Goal: Transaction & Acquisition: Purchase product/service

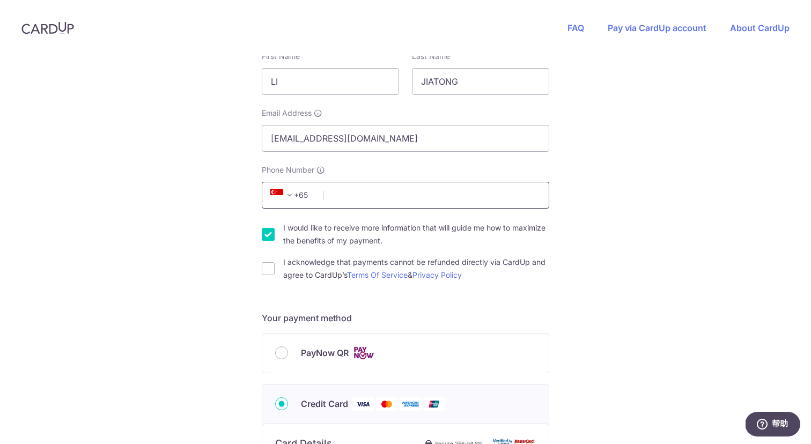
scroll to position [214, 0]
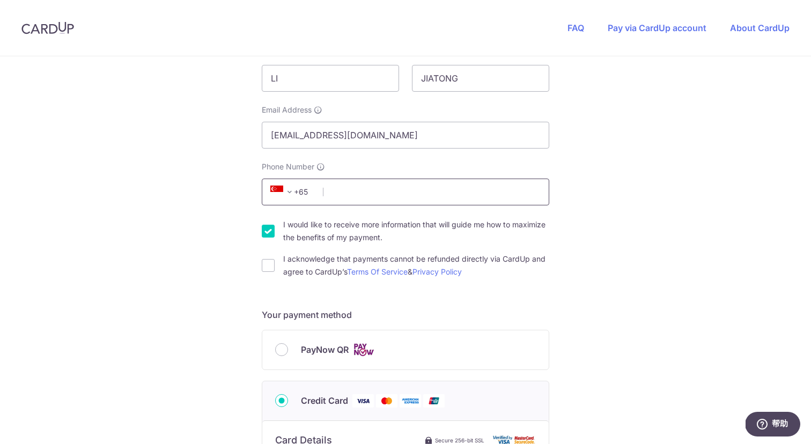
click at [435, 390] on form "Payment details Invoice Amount SGD 30.00 Invoice No INV-11325 Your details Firs…" at bounding box center [406, 401] width 288 height 940
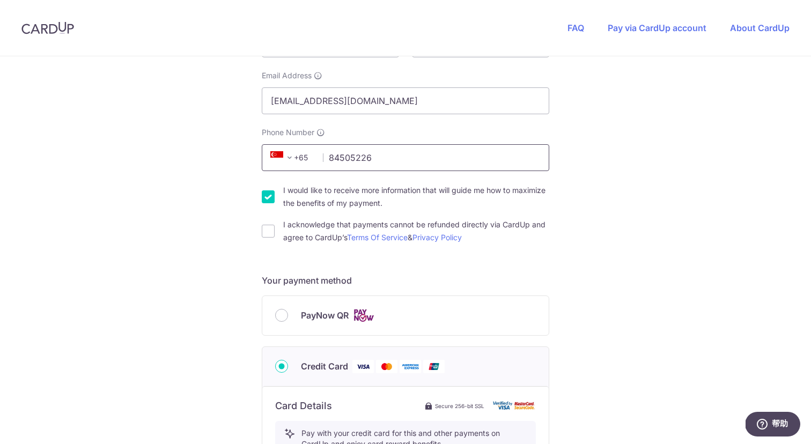
scroll to position [251, 0]
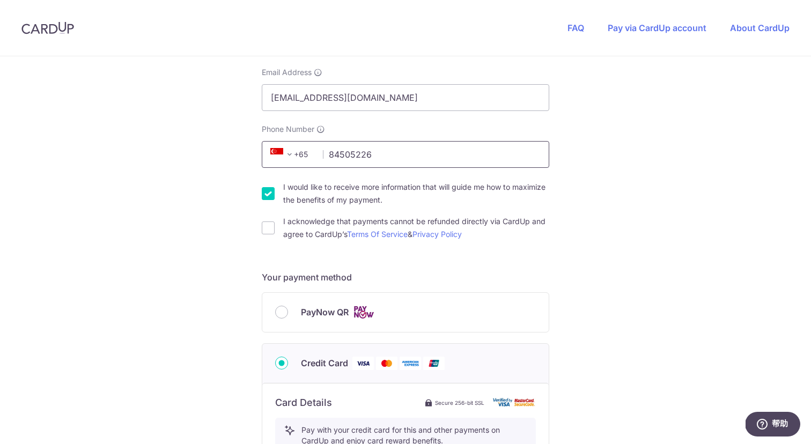
type input "84505226"
click at [268, 192] on input "I would like to receive more information that will guide me how to maximize the…" at bounding box center [268, 193] width 13 height 13
checkbox input "false"
click at [262, 240] on div "I acknowledge that payments cannot be refunded directly via CardUp and agree to…" at bounding box center [406, 228] width 288 height 26
click at [266, 225] on input "I acknowledge that payments cannot be refunded directly via CardUp and agree to…" at bounding box center [268, 228] width 13 height 13
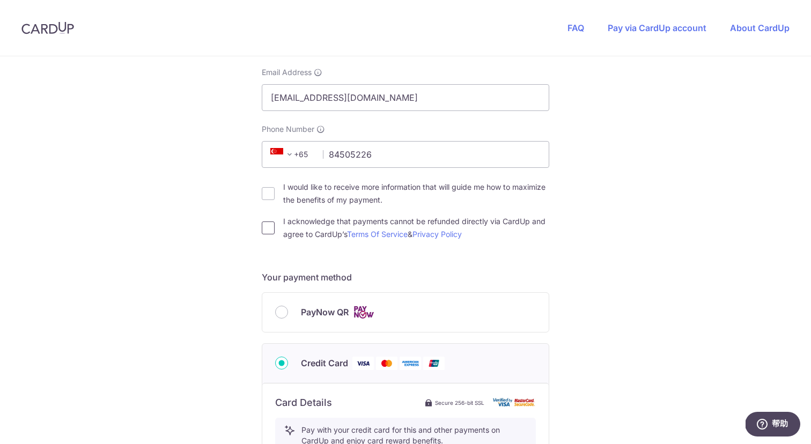
checkbox input "true"
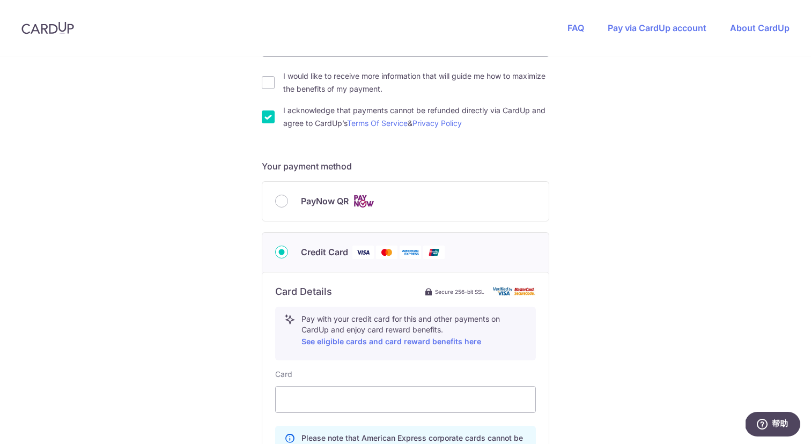
scroll to position [383, 0]
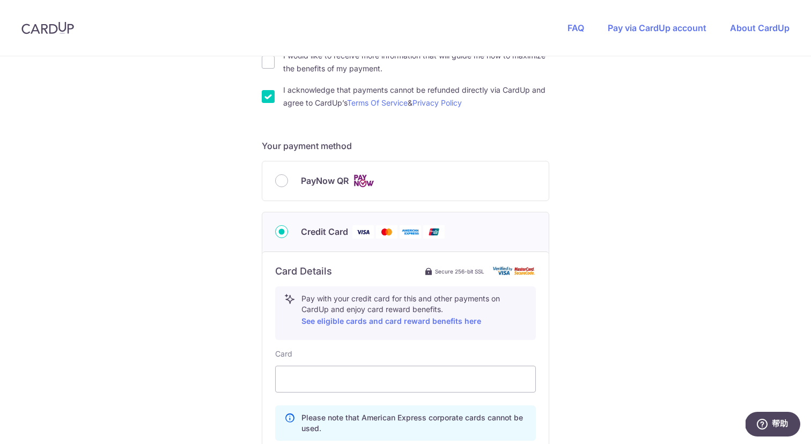
click at [289, 178] on div "PayNow QR" at bounding box center [405, 180] width 261 height 13
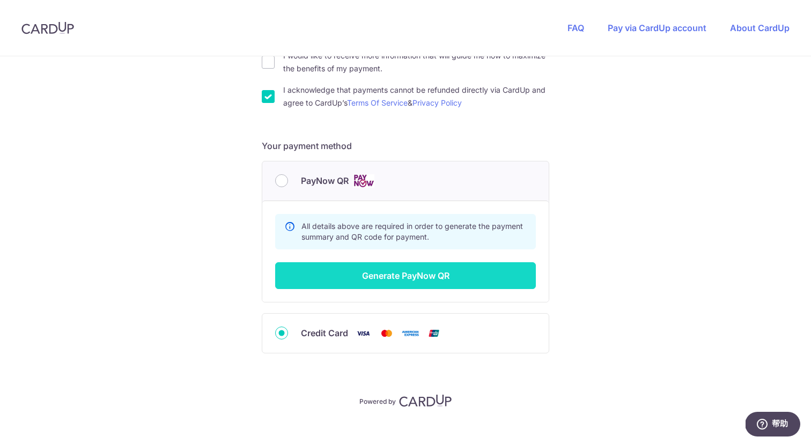
scroll to position [396, 0]
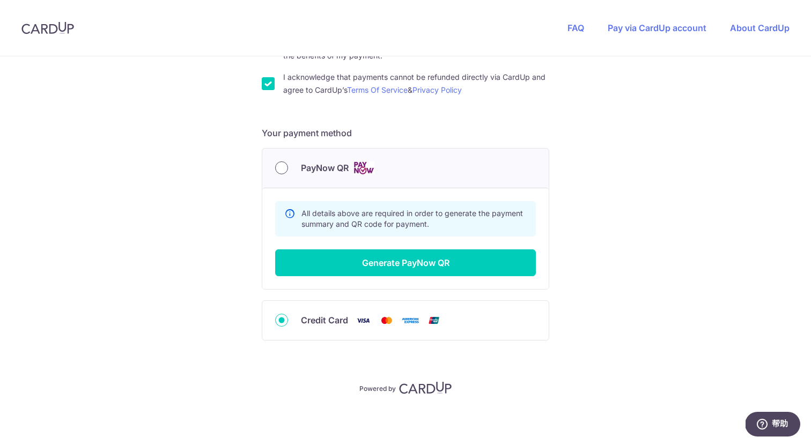
click at [283, 170] on input "PayNow QR" at bounding box center [281, 168] width 13 height 13
radio input "true"
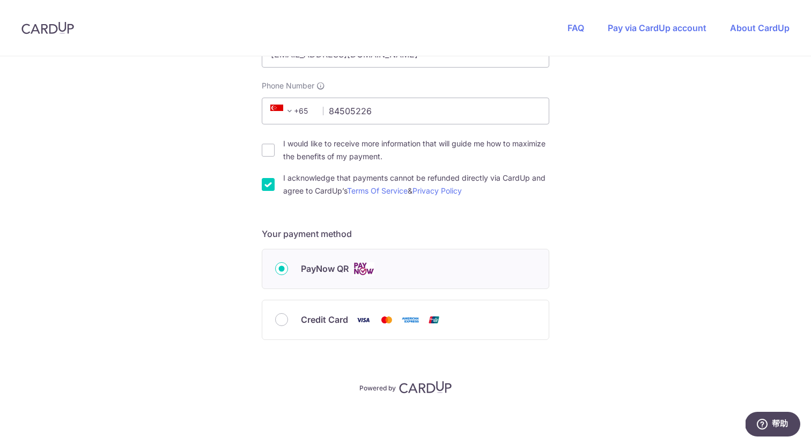
scroll to position [294, 0]
click at [287, 270] on input "PayNow QR" at bounding box center [281, 269] width 13 height 13
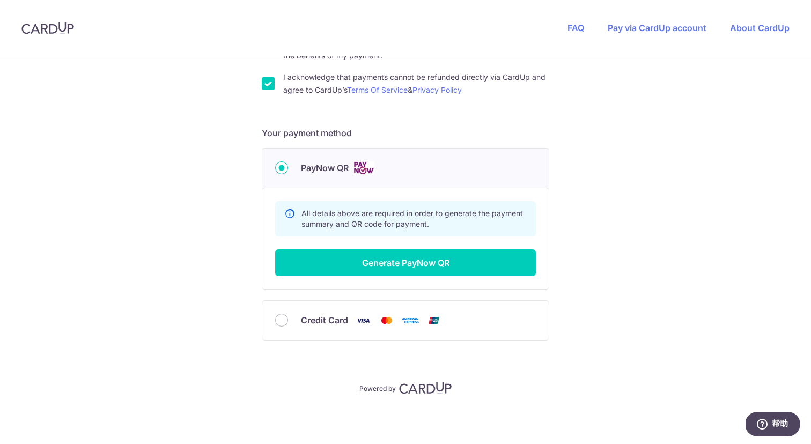
scroll to position [396, 0]
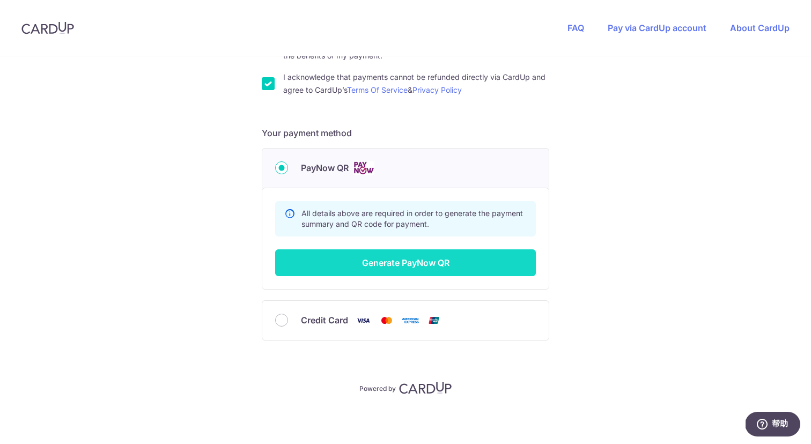
click at [339, 265] on button "Generate PayNow QR" at bounding box center [405, 263] width 261 height 27
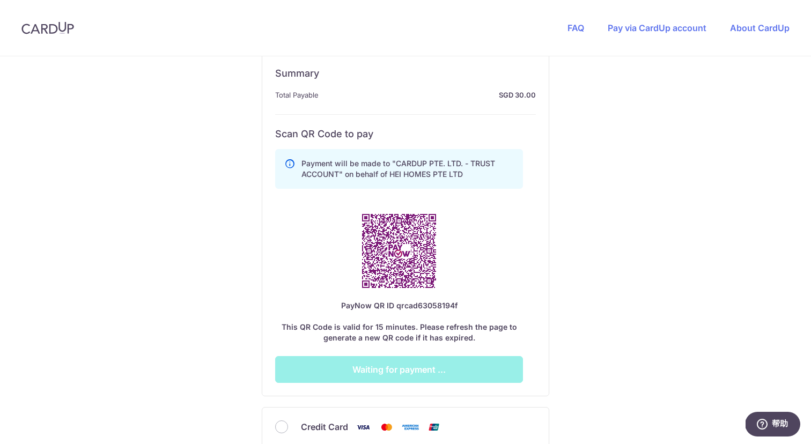
scroll to position [540, 0]
